Goal: Use online tool/utility: Utilize a website feature to perform a specific function

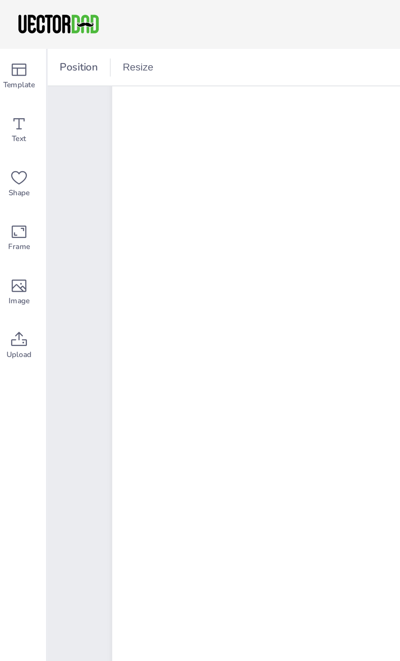
click at [19, 39] on icon at bounding box center [15, 38] width 10 height 10
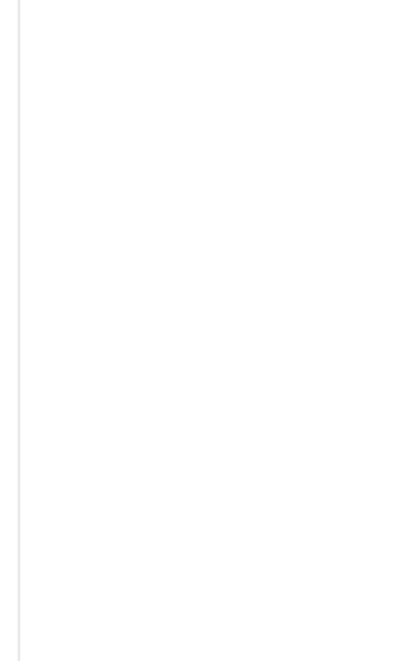
click at [69, 66] on img at bounding box center [69, 66] width 64 height 0
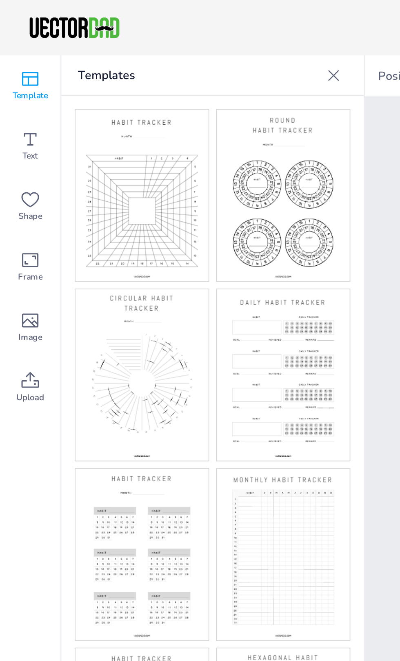
click at [16, 128] on icon at bounding box center [15, 127] width 10 height 10
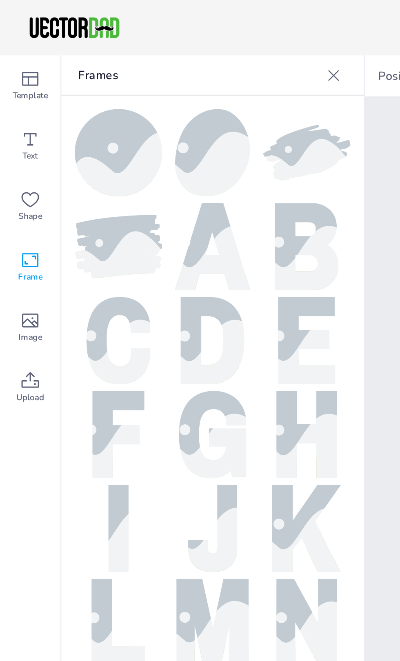
click at [19, 45] on span "Template" at bounding box center [14, 46] width 17 height 7
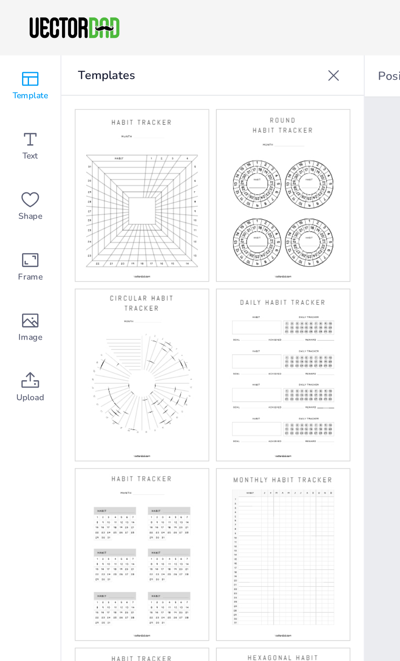
click at [75, 88] on img at bounding box center [69, 94] width 64 height 83
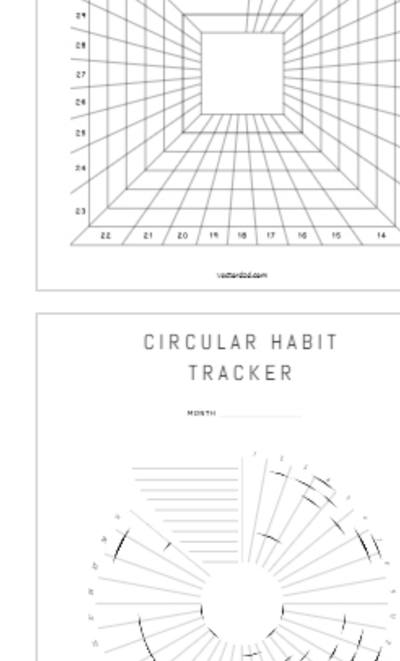
click at [73, 126] on img at bounding box center [69, 94] width 64 height 83
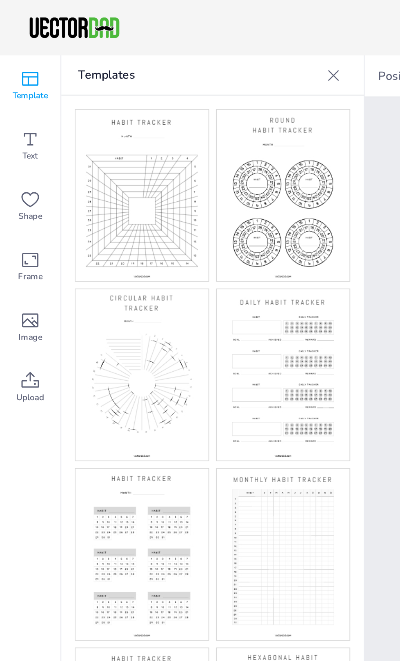
click at [14, 157] on icon at bounding box center [15, 156] width 10 height 10
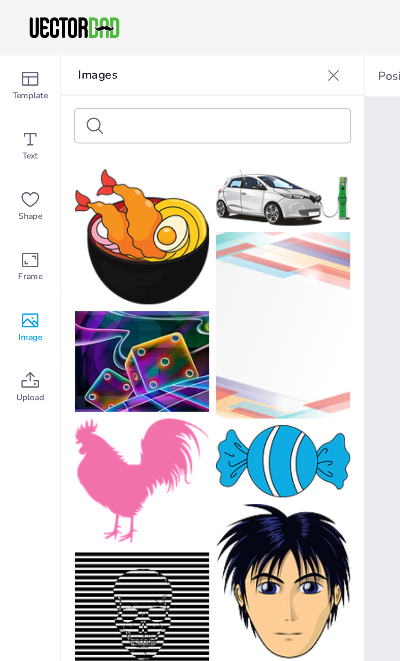
click at [15, 74] on span "Text" at bounding box center [15, 76] width 8 height 7
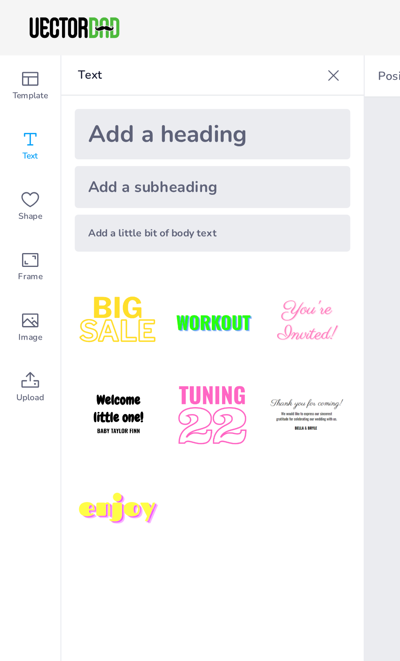
click at [19, 39] on icon at bounding box center [15, 38] width 10 height 10
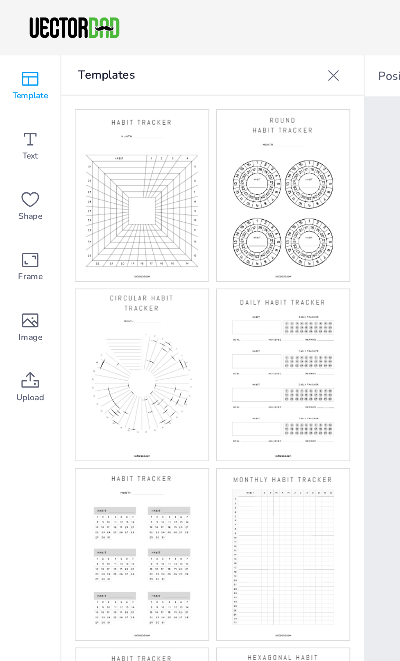
click at [75, 104] on img at bounding box center [69, 94] width 64 height 83
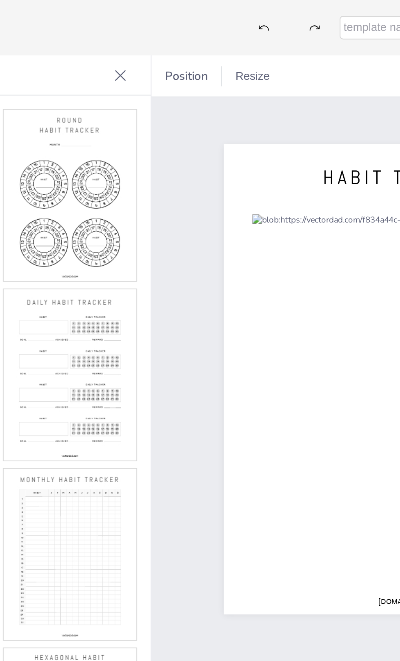
click at [195, 35] on span "Position" at bounding box center [194, 37] width 24 height 8
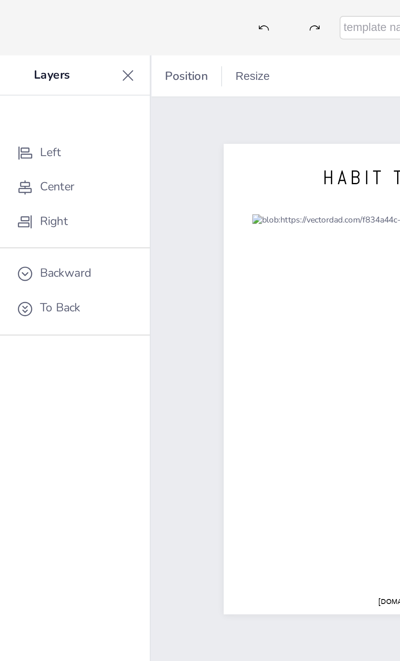
click at [137, 89] on span "Center" at bounding box center [131, 91] width 17 height 8
